Goal: Information Seeking & Learning: Learn about a topic

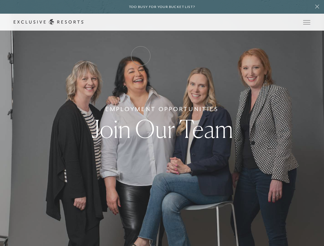
click at [0, 0] on link "How it works" at bounding box center [0, 0] width 0 height 0
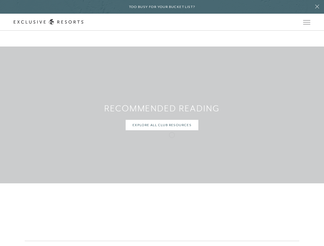
scroll to position [2661, 0]
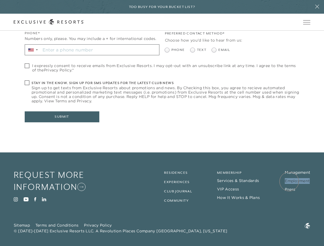
click at [289, 182] on link "Employment" at bounding box center [297, 181] width 25 height 5
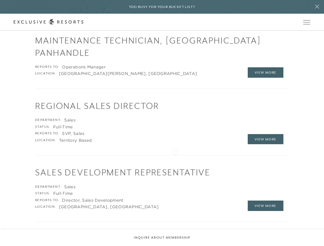
scroll to position [838, 0]
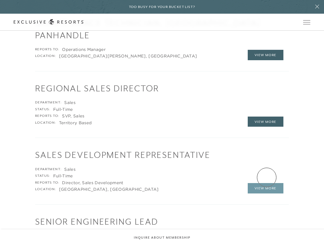
click at [266, 183] on link "View More" at bounding box center [266, 188] width 36 height 10
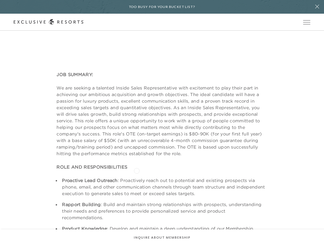
scroll to position [105, 0]
